Goal: Navigation & Orientation: Understand site structure

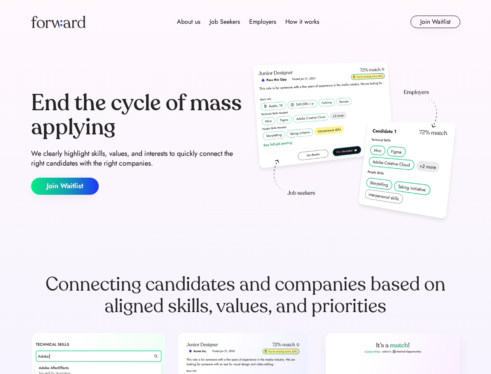
click at [246, 187] on div "End the cycle of mass applying We clearly highlight skills, values, and interes…" at bounding box center [246, 142] width 430 height 167
click at [246, 22] on div "About us Job Seekers Employers How it works" at bounding box center [248, 21] width 307 height 9
click at [58, 22] on img at bounding box center [58, 22] width 54 height 12
click at [248, 22] on div "About us Job Seekers Employers How it works" at bounding box center [248, 21] width 307 height 9
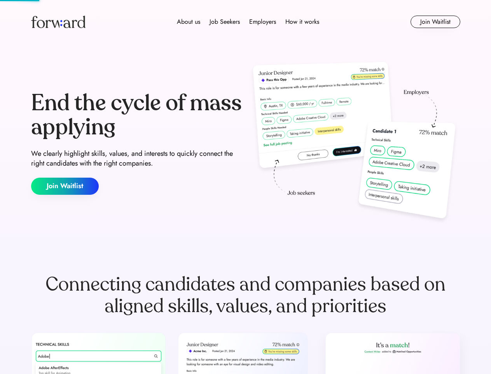
click at [189, 22] on div "About us" at bounding box center [188, 21] width 23 height 9
click at [225, 22] on div "Job Seekers" at bounding box center [225, 21] width 30 height 9
click at [263, 22] on div "Employers" at bounding box center [262, 21] width 27 height 9
click at [302, 22] on div "How it works" at bounding box center [303, 21] width 34 height 9
click at [435, 22] on button "Join Waitlist" at bounding box center [436, 22] width 50 height 12
